Goal: Obtain resource: Download file/media

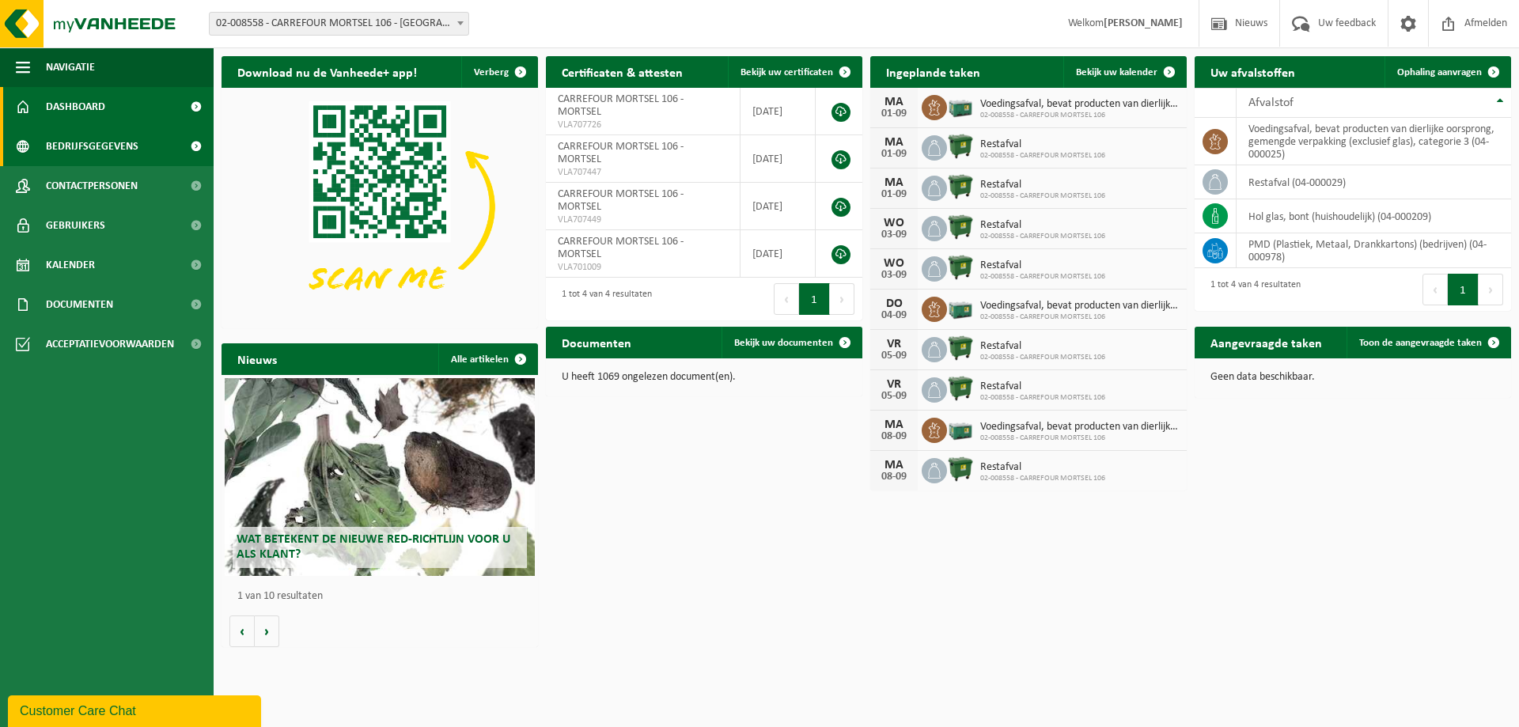
click at [54, 145] on span "Bedrijfsgegevens" at bounding box center [92, 147] width 93 height 40
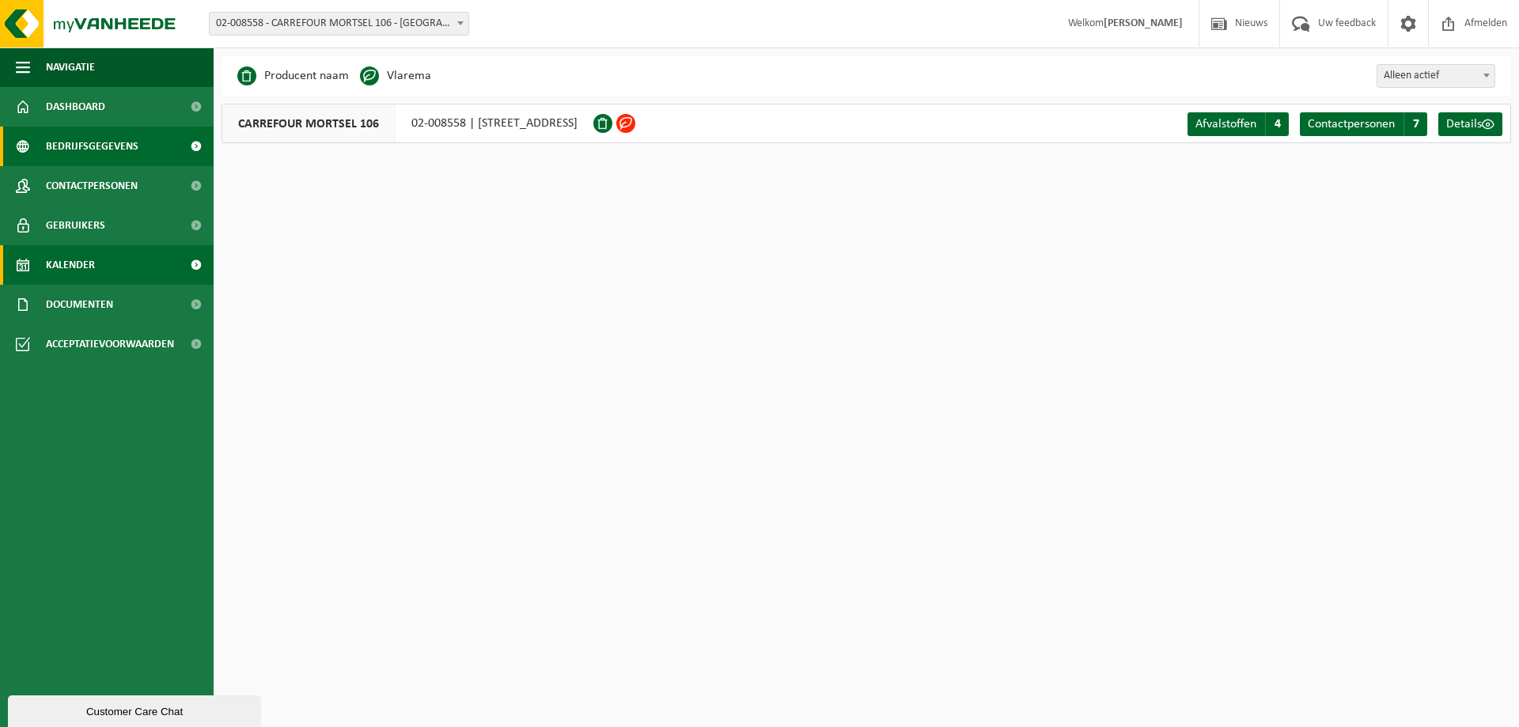
click at [122, 262] on link "Kalender" at bounding box center [107, 265] width 214 height 40
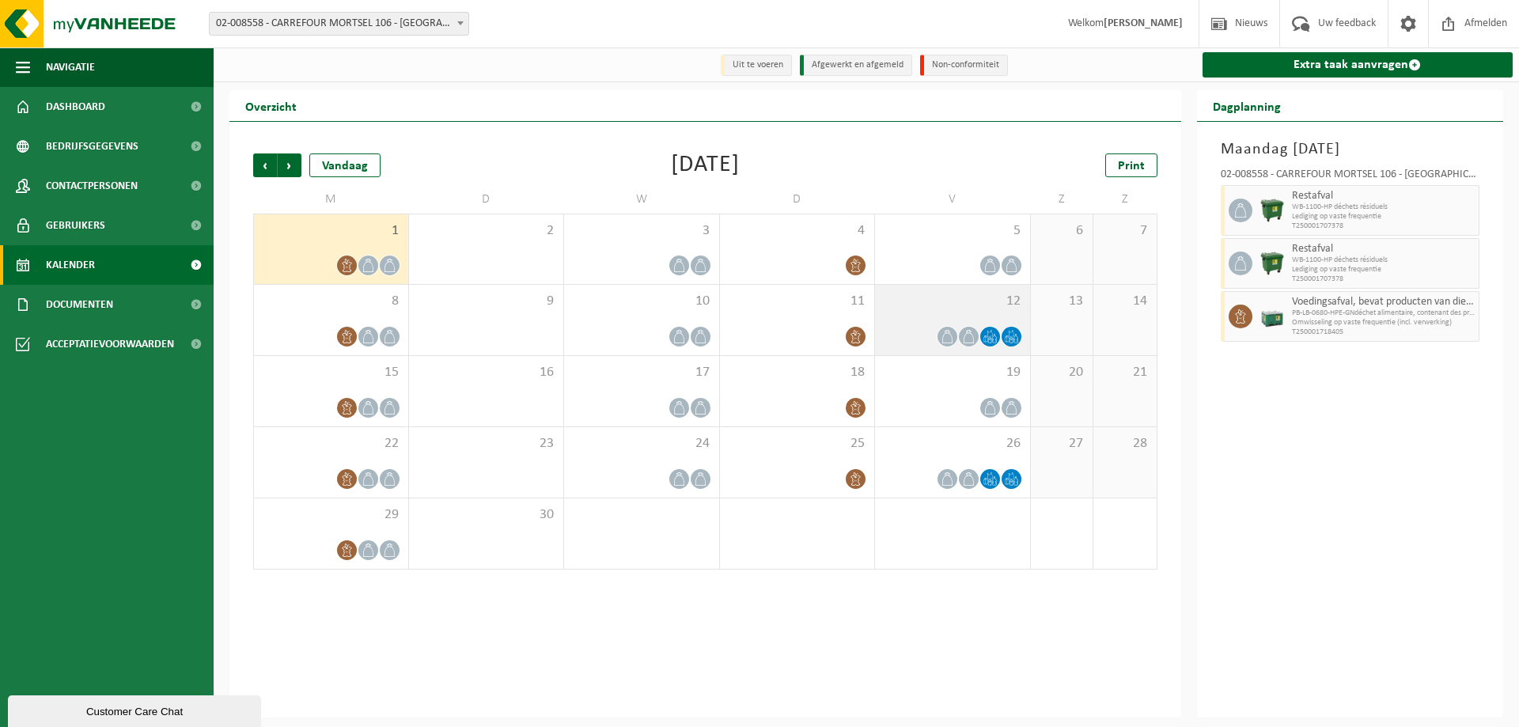
click at [958, 340] on div at bounding box center [968, 336] width 21 height 21
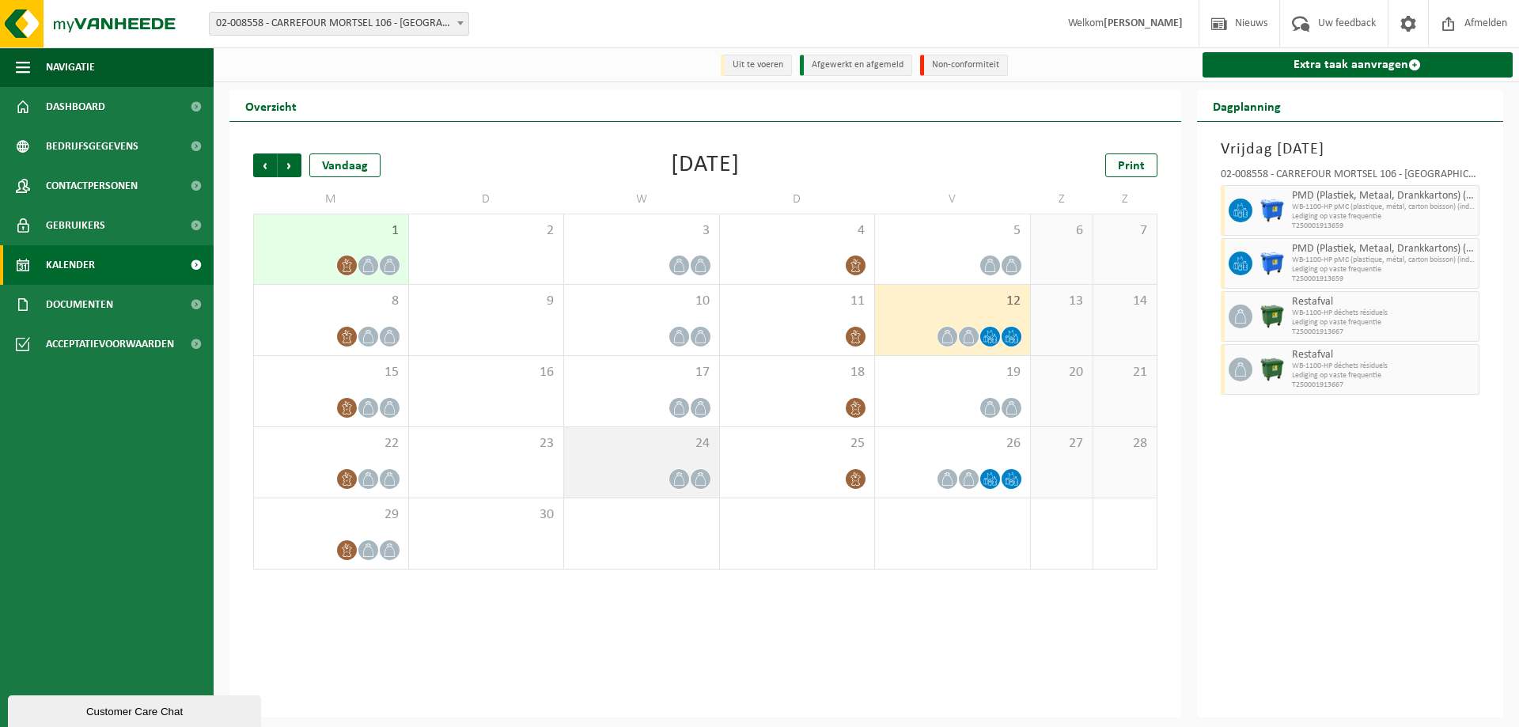
click at [671, 437] on span "24" at bounding box center [641, 443] width 139 height 17
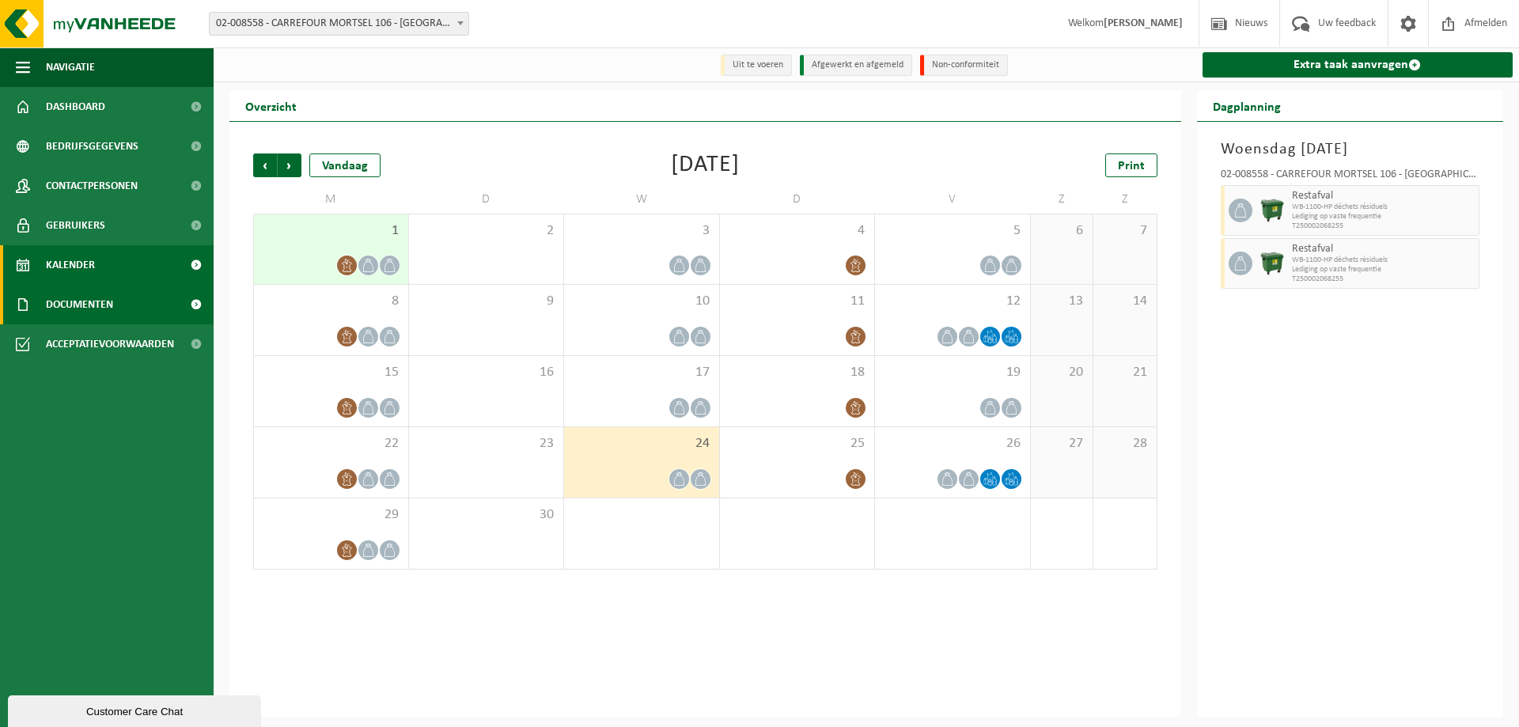
click at [148, 300] on link "Documenten" at bounding box center [107, 305] width 214 height 40
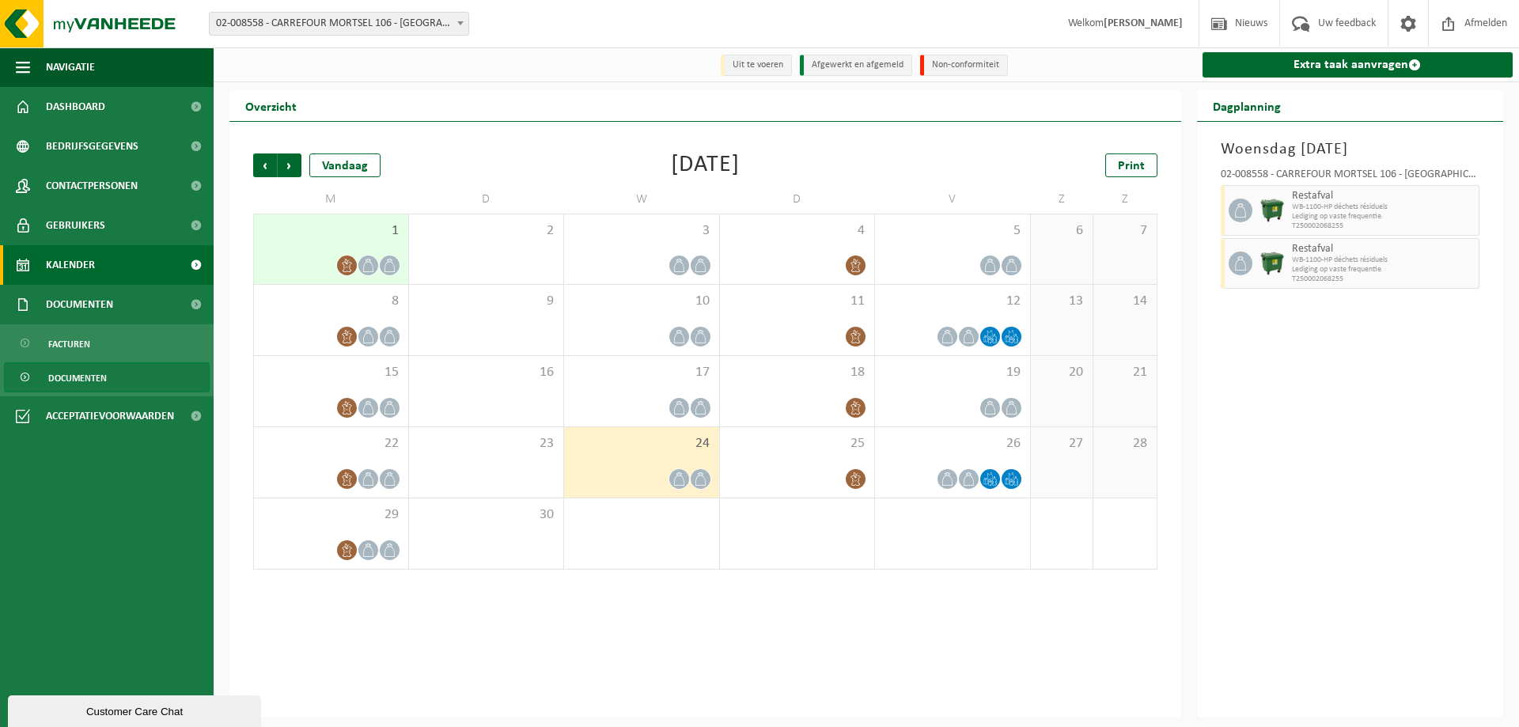
click at [83, 372] on span "Documenten" at bounding box center [77, 378] width 59 height 30
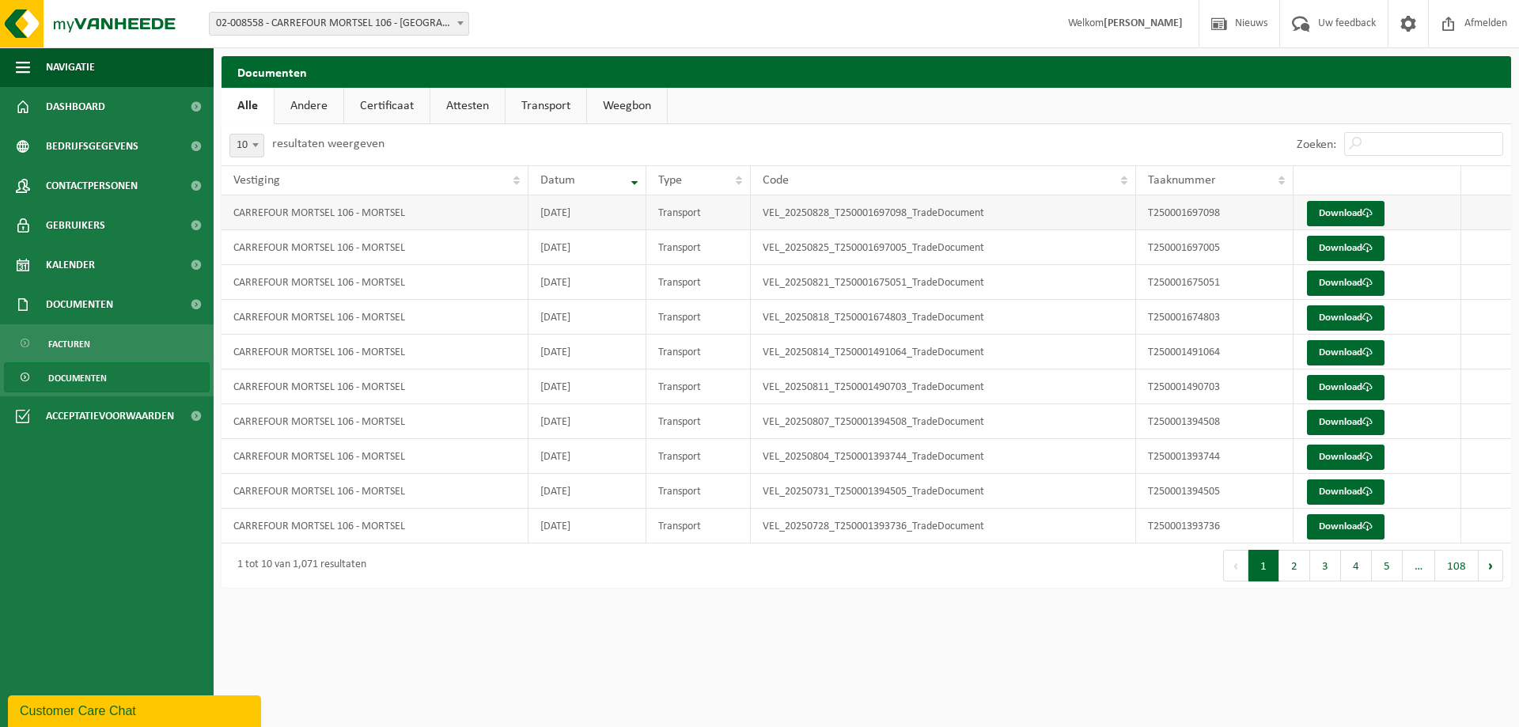
click at [602, 221] on td "[DATE]" at bounding box center [587, 212] width 118 height 35
click at [1356, 214] on link "Download" at bounding box center [1346, 213] width 78 height 25
click at [104, 349] on link "Facturen" at bounding box center [107, 343] width 206 height 30
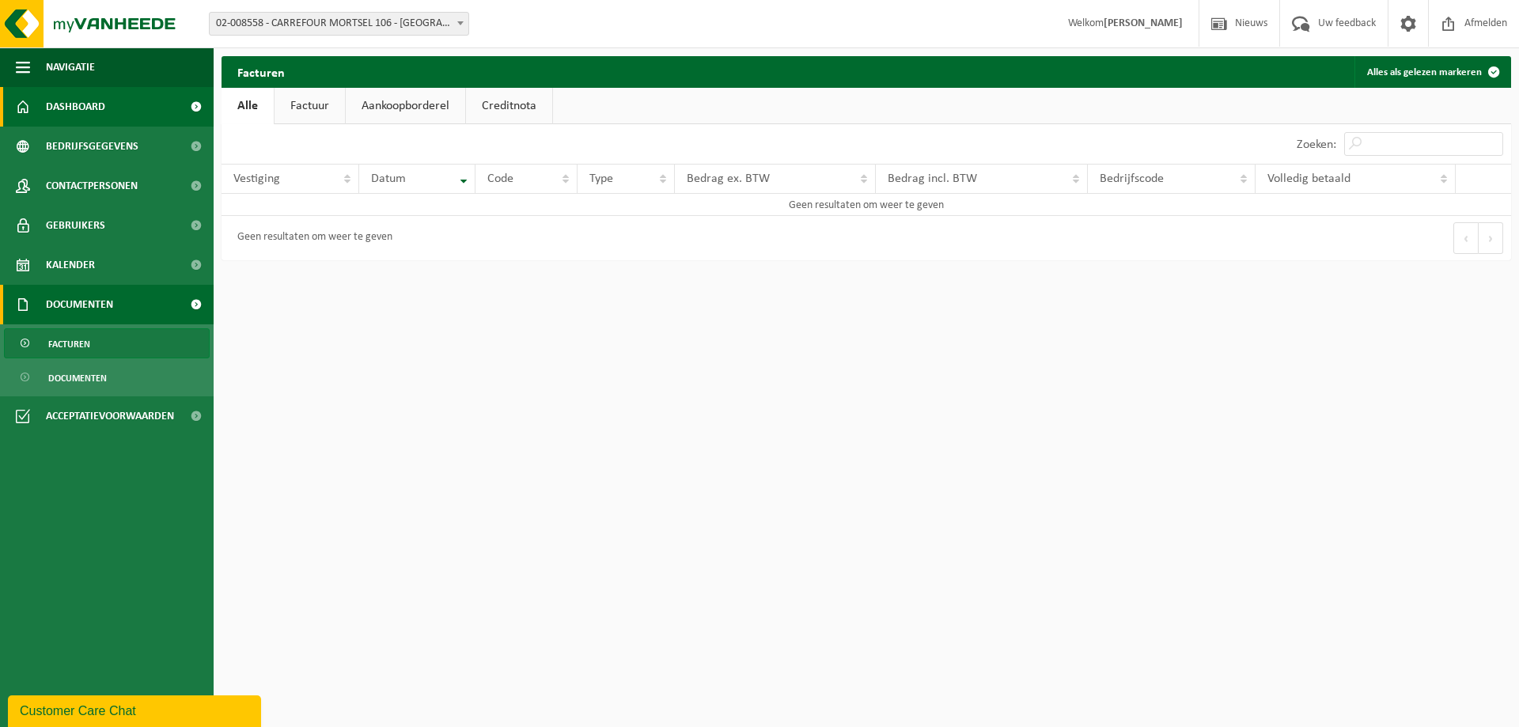
click at [71, 102] on span "Dashboard" at bounding box center [75, 107] width 59 height 40
